Goal: Find specific page/section: Find specific page/section

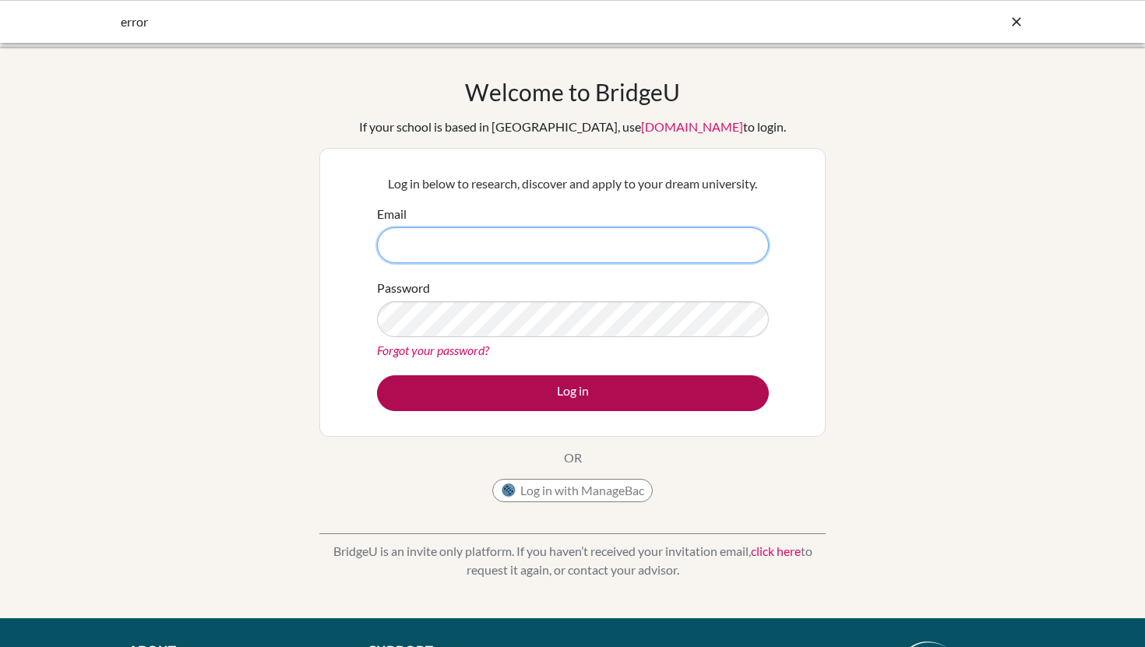
type input "eneace@iskr.org"
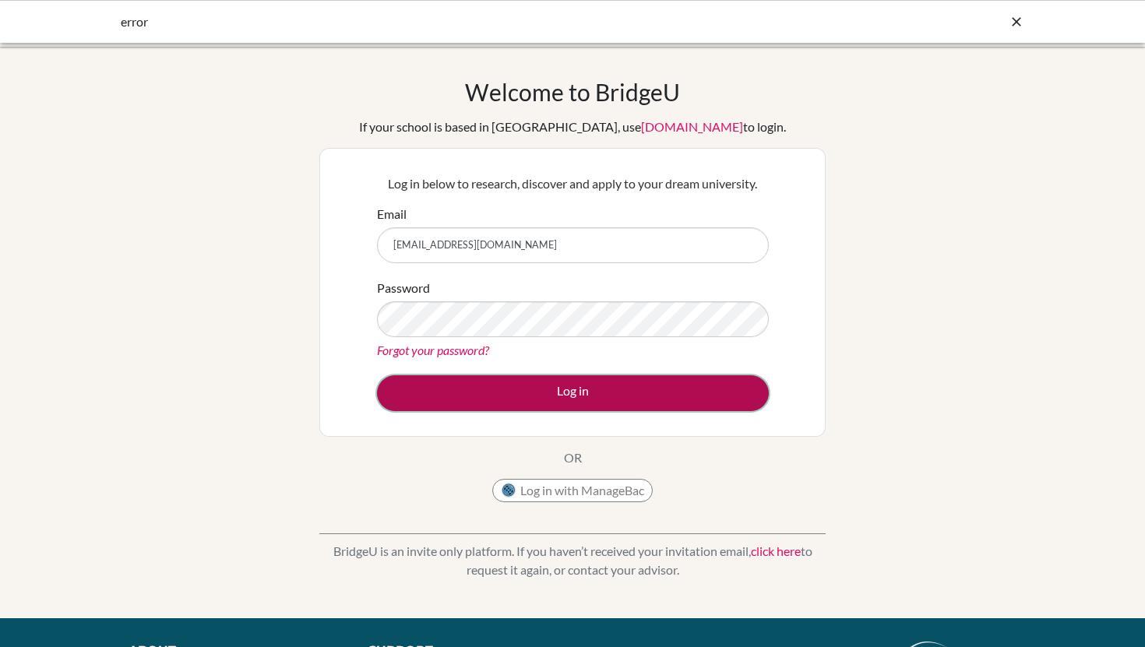
click at [477, 393] on button "Log in" at bounding box center [573, 393] width 392 height 36
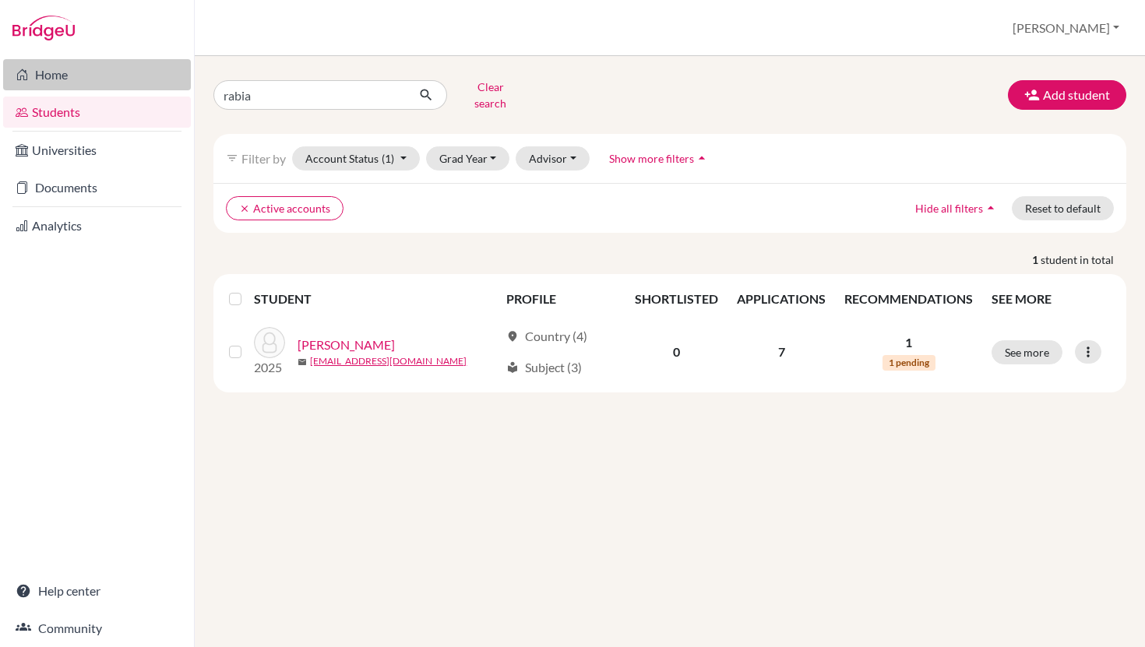
click at [58, 76] on link "Home" at bounding box center [97, 74] width 188 height 31
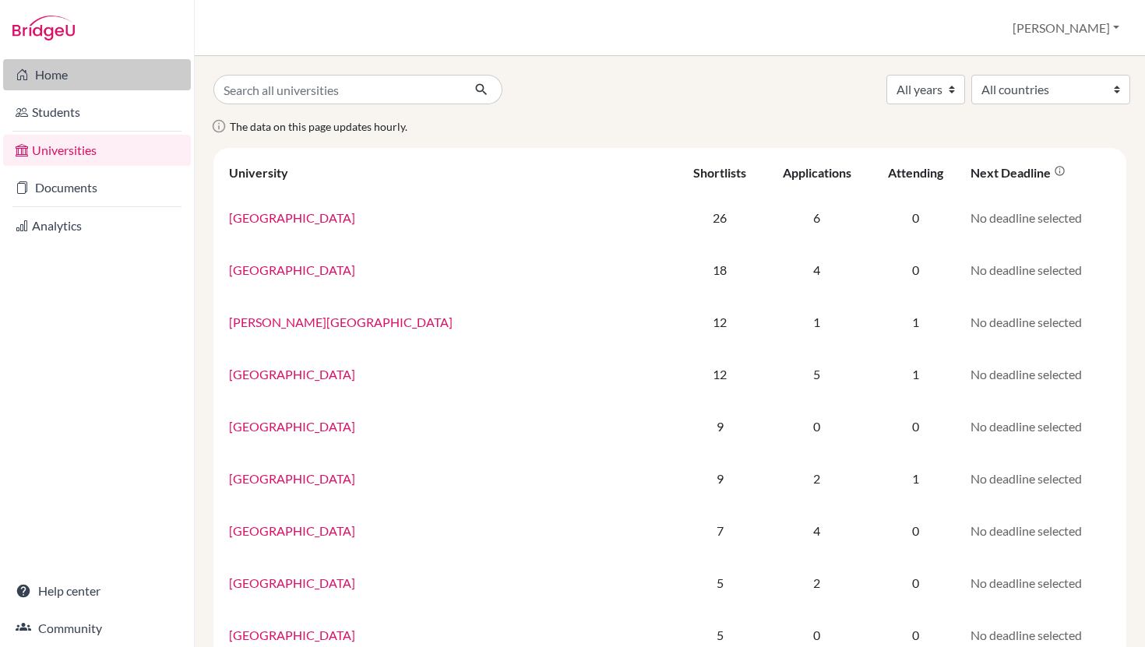
click at [79, 78] on link "Home" at bounding box center [97, 74] width 188 height 31
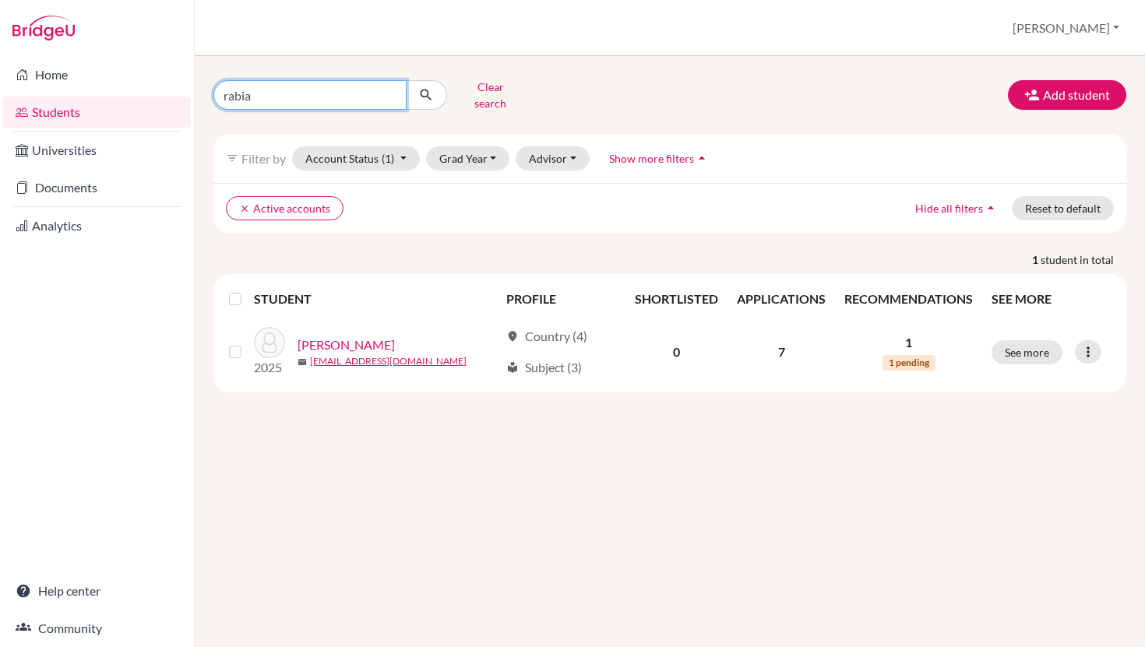
click at [300, 93] on input "rabia" at bounding box center [309, 95] width 193 height 30
type input "r"
type input "sallim"
click button "submit" at bounding box center [426, 95] width 41 height 30
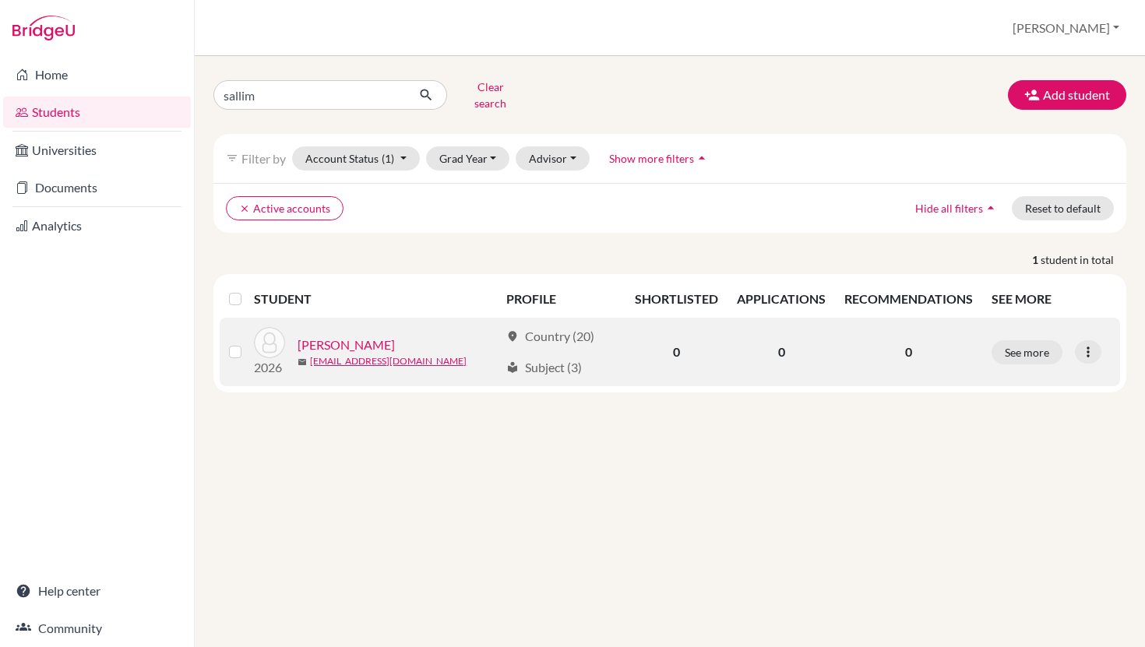
click at [395, 336] on link "Azimi, Mohammadullah Sallim" at bounding box center [346, 345] width 97 height 19
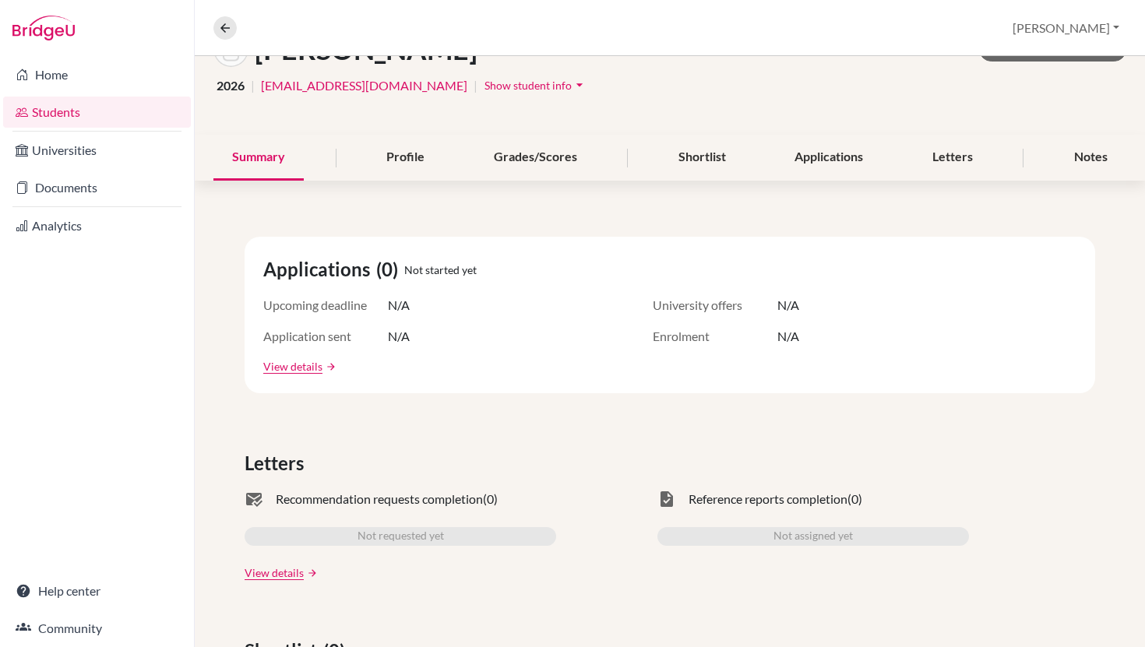
scroll to position [112, 0]
click at [721, 151] on div "Shortlist" at bounding box center [702, 156] width 85 height 46
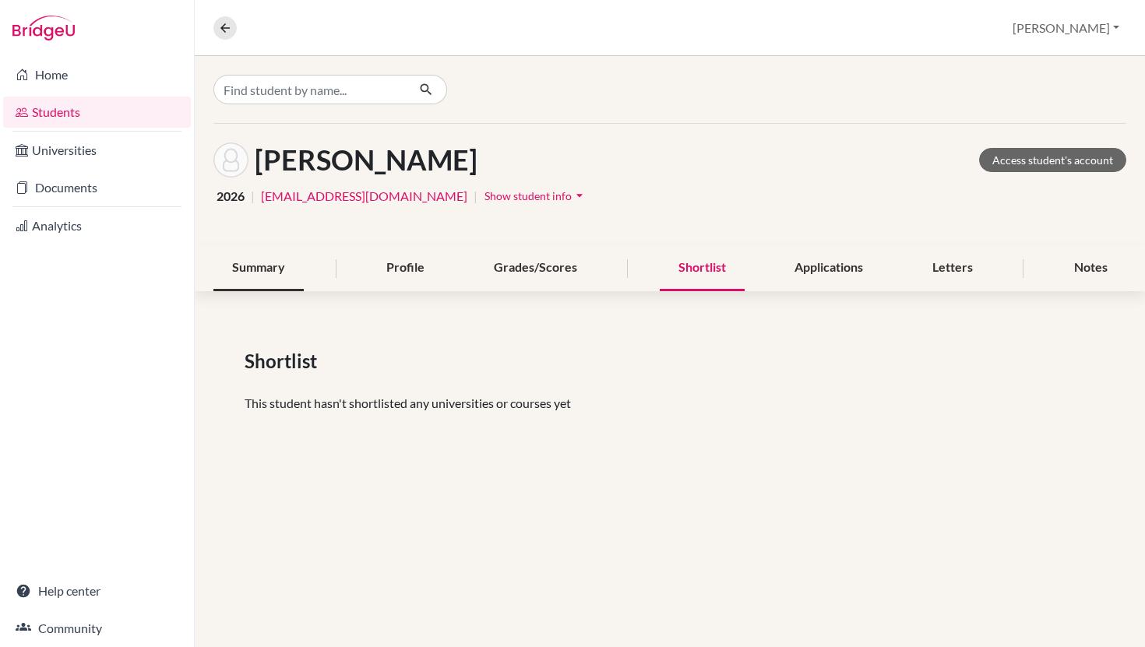
click at [263, 277] on div "Summary" at bounding box center [258, 268] width 90 height 46
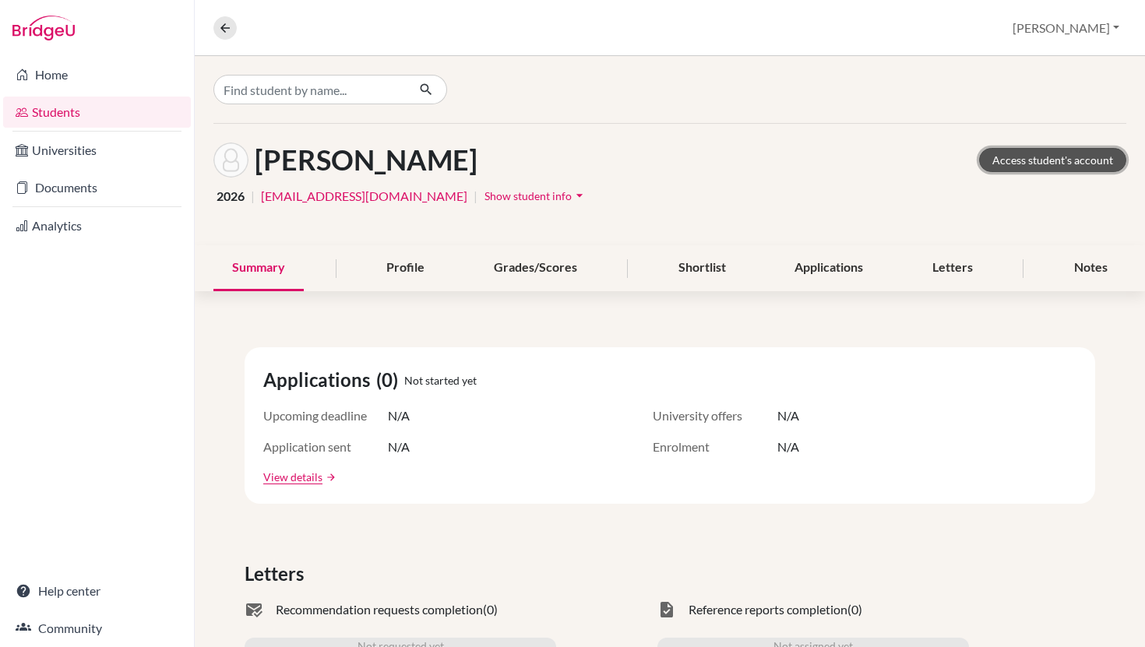
click at [1045, 158] on link "Access student's account" at bounding box center [1052, 160] width 147 height 24
